Goal: Information Seeking & Learning: Learn about a topic

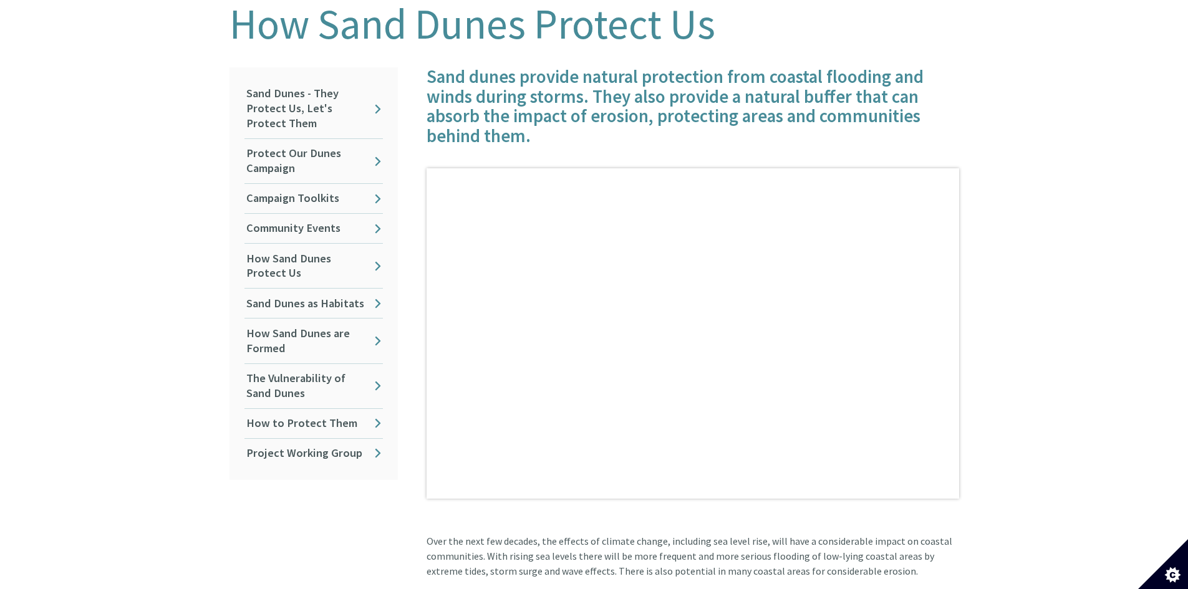
scroll to position [312, 0]
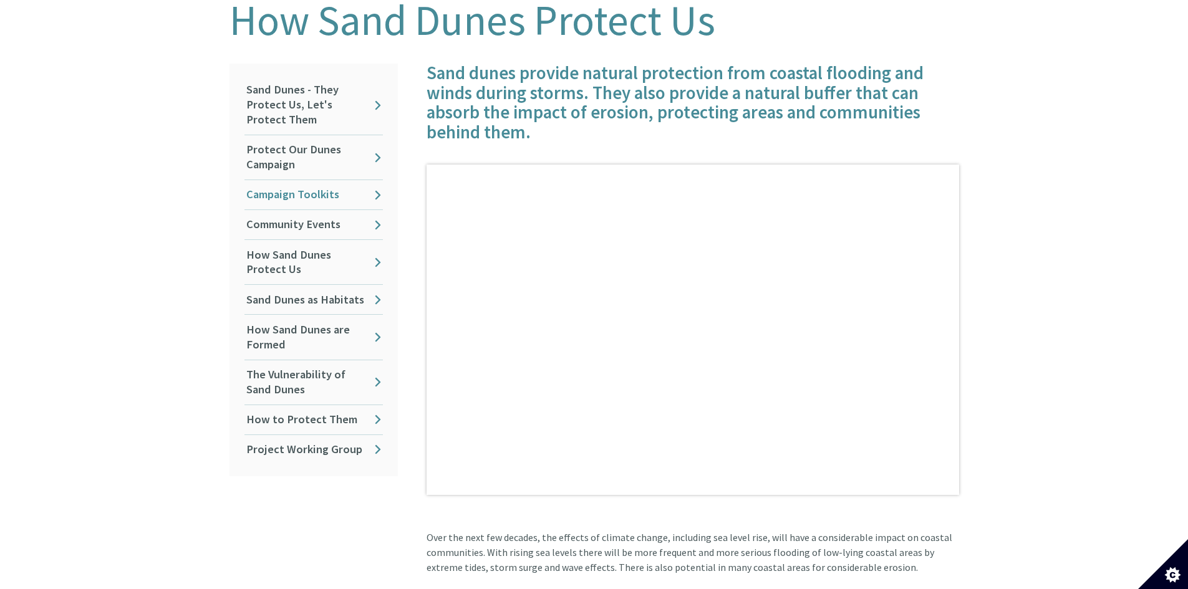
click at [367, 182] on link "Campaign Toolkits" at bounding box center [313, 194] width 138 height 29
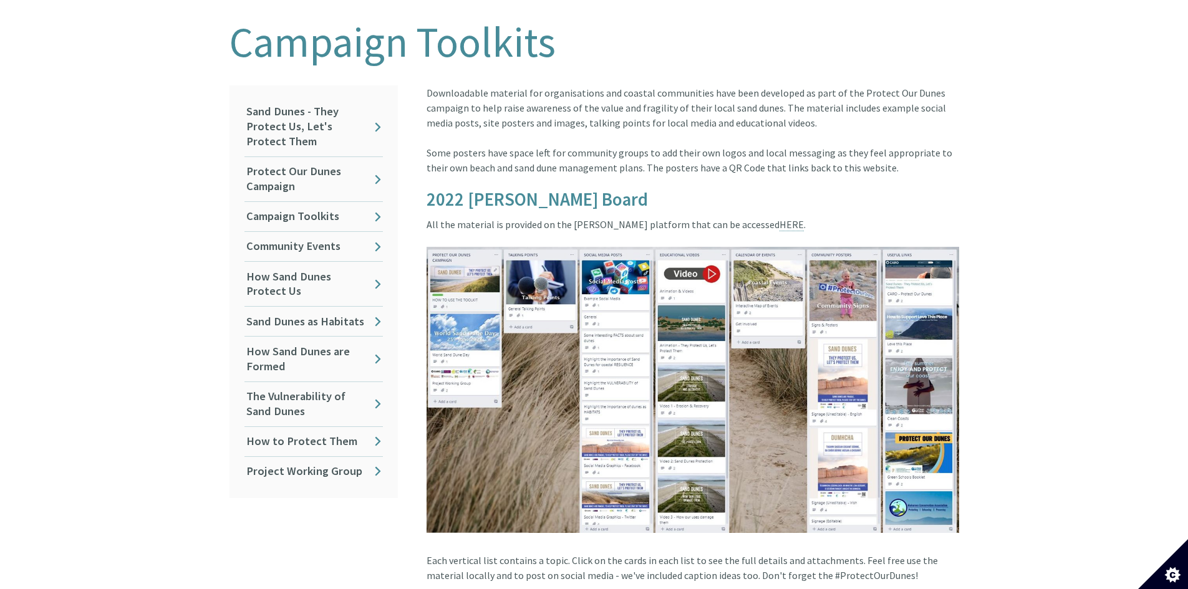
scroll to position [312, 0]
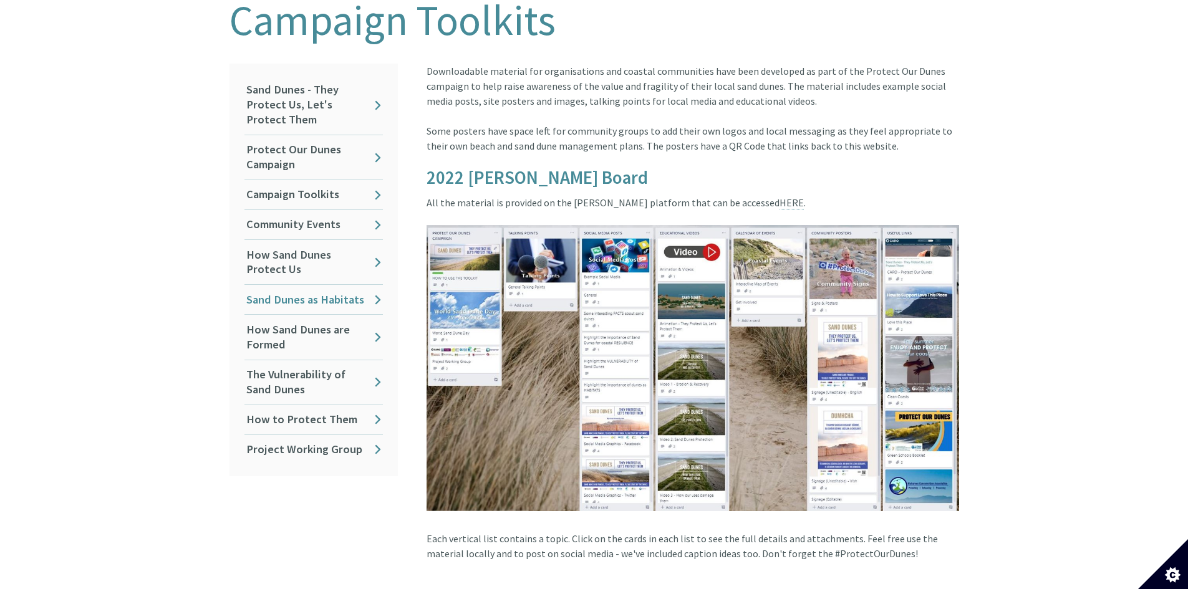
click at [333, 285] on link "Sand Dunes as Habitats" at bounding box center [313, 299] width 138 height 29
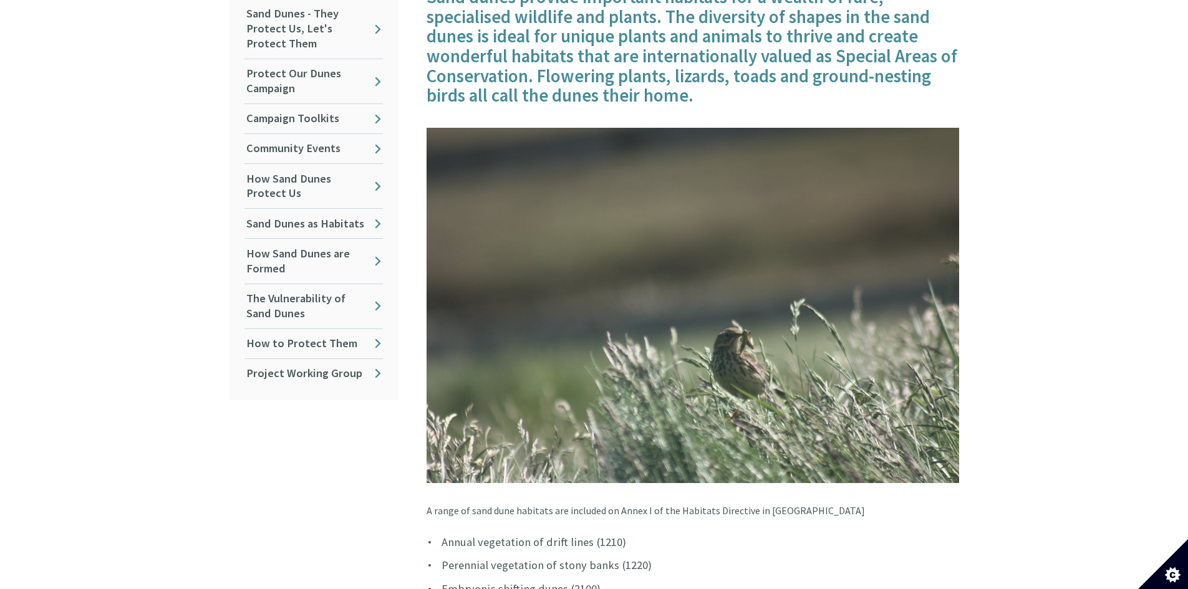
scroll to position [312, 0]
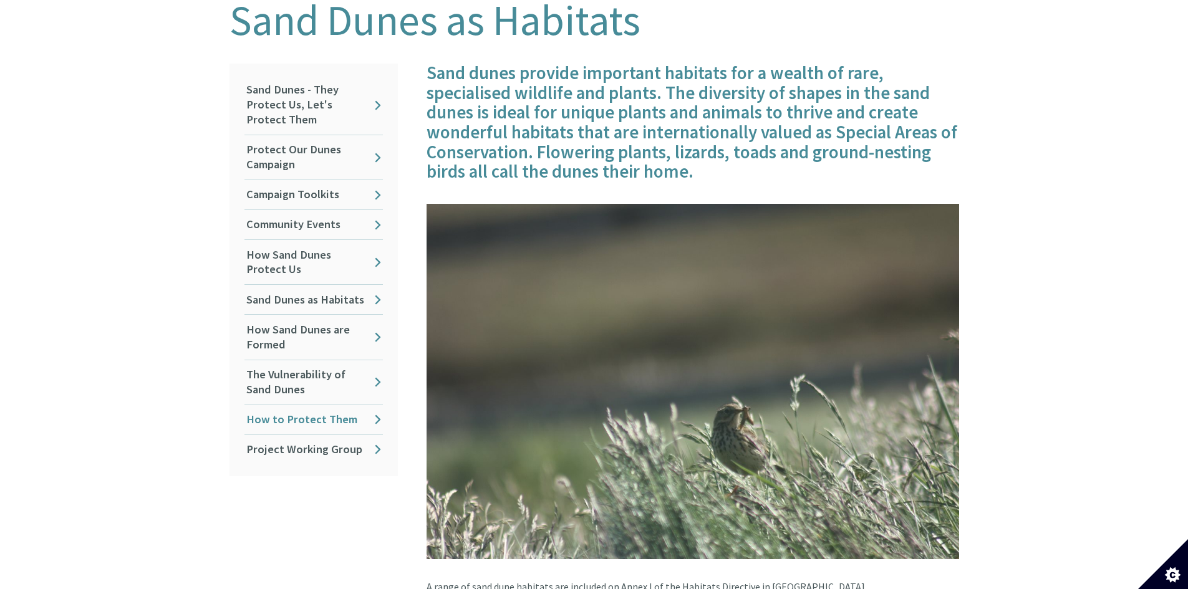
click at [307, 412] on link "How to Protect Them" at bounding box center [313, 419] width 138 height 29
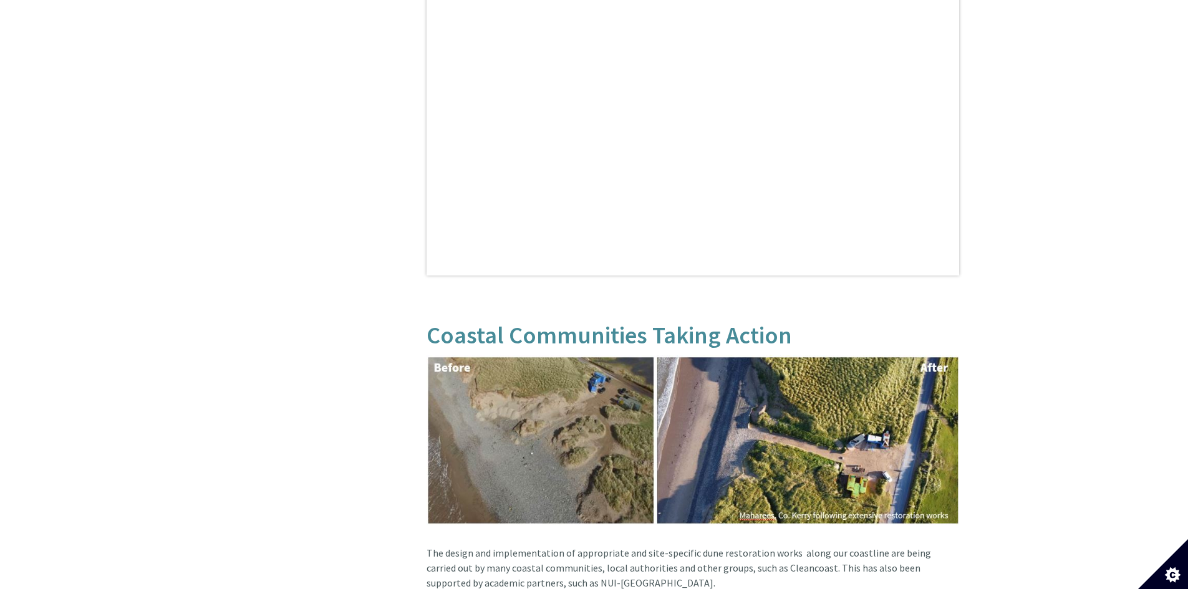
scroll to position [686, 0]
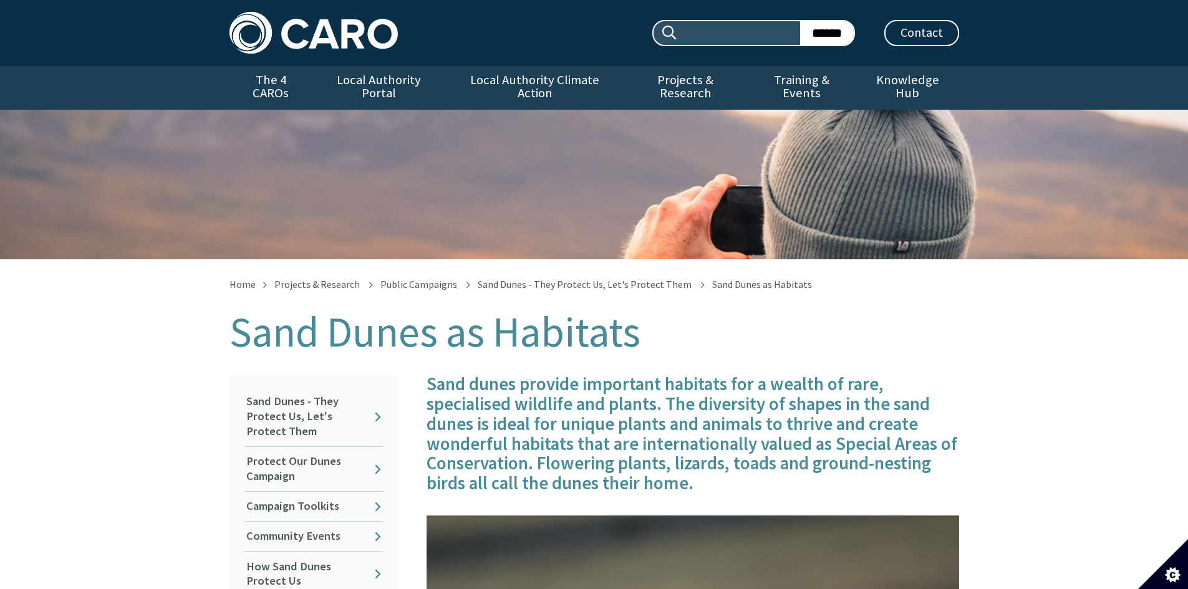
scroll to position [326, 0]
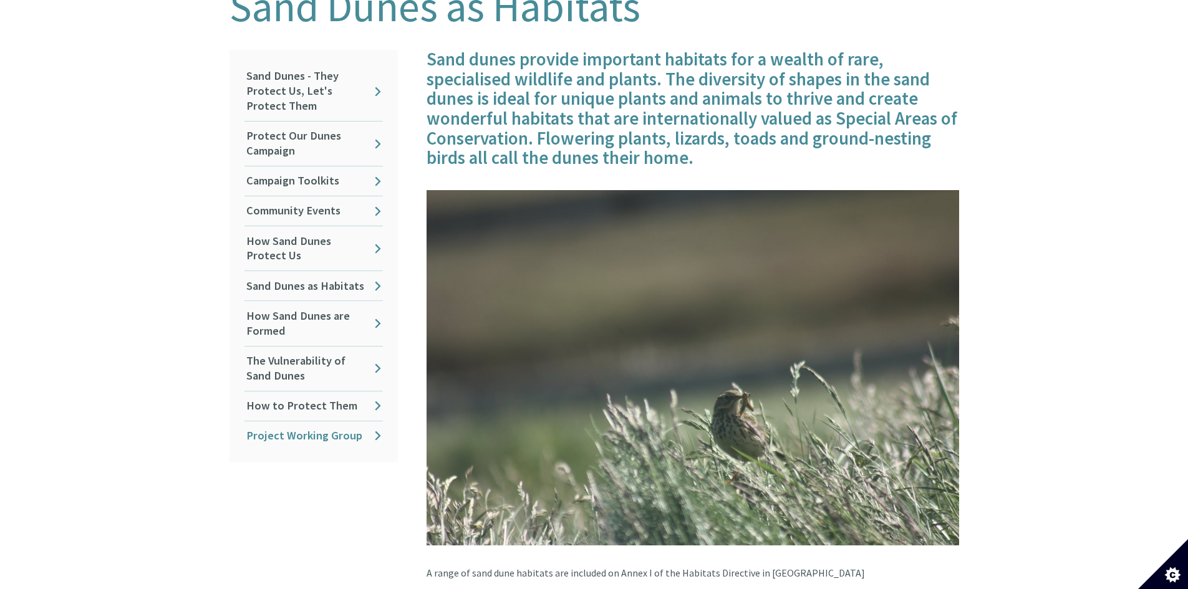
click at [281, 423] on link "Project Working Group" at bounding box center [313, 436] width 138 height 29
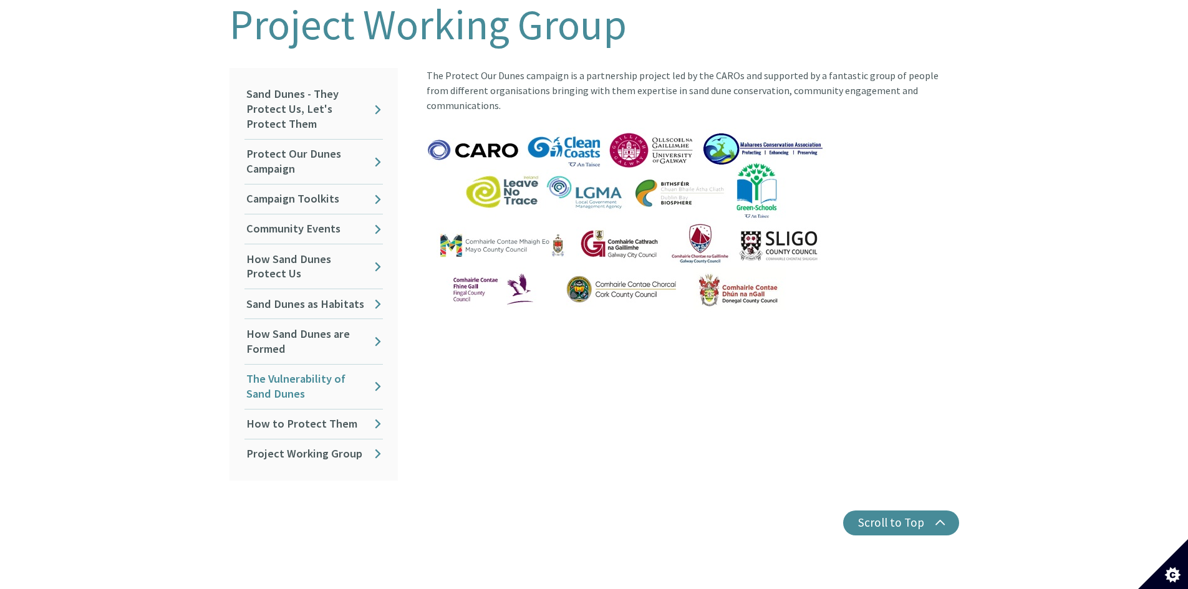
scroll to position [312, 0]
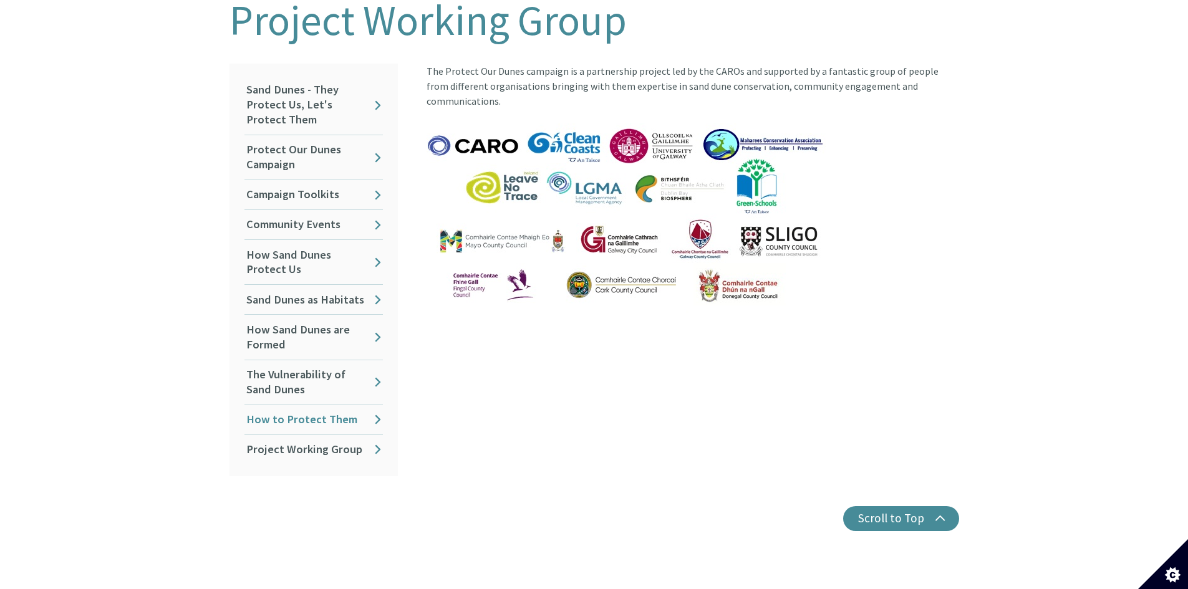
click at [293, 409] on link "How to Protect Them" at bounding box center [313, 419] width 138 height 29
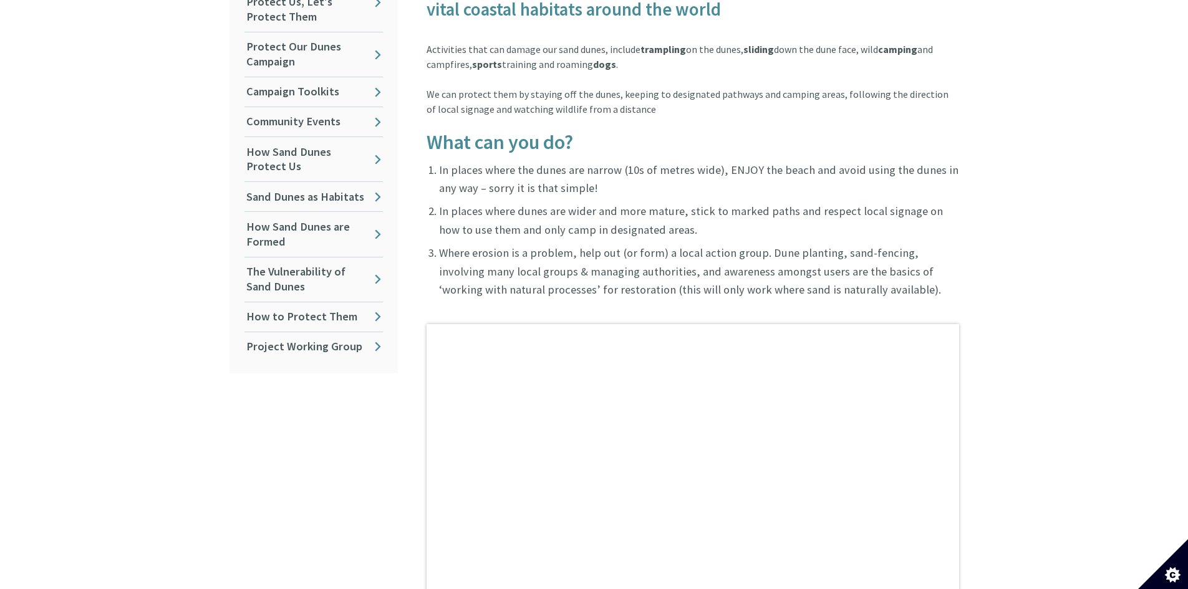
scroll to position [437, 0]
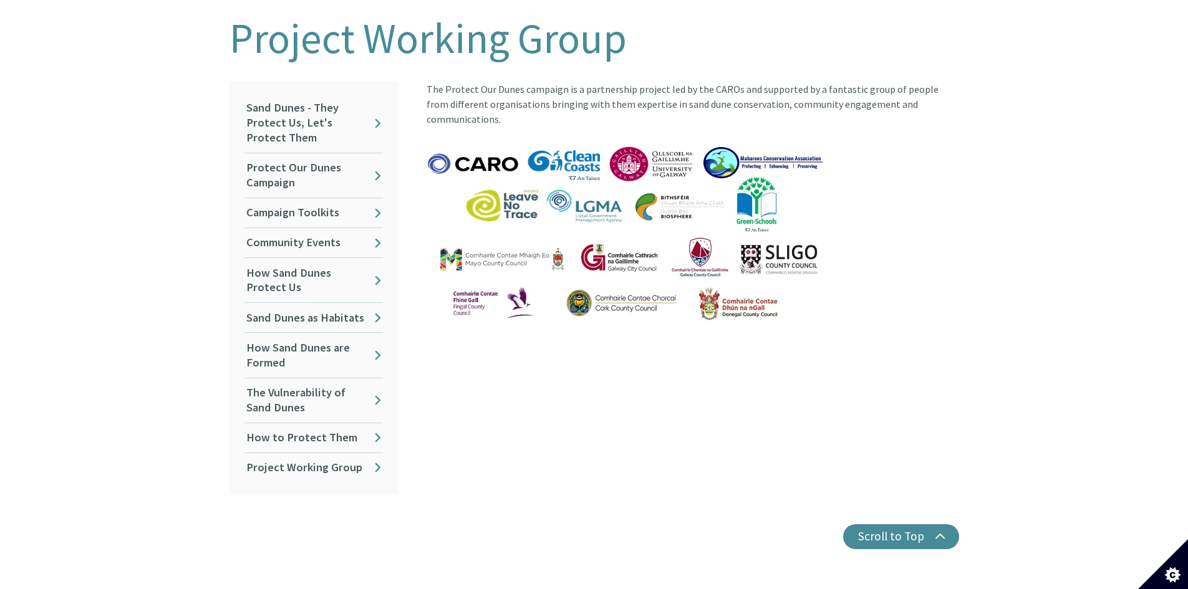
scroll to position [263, 0]
